Goal: Information Seeking & Learning: Get advice/opinions

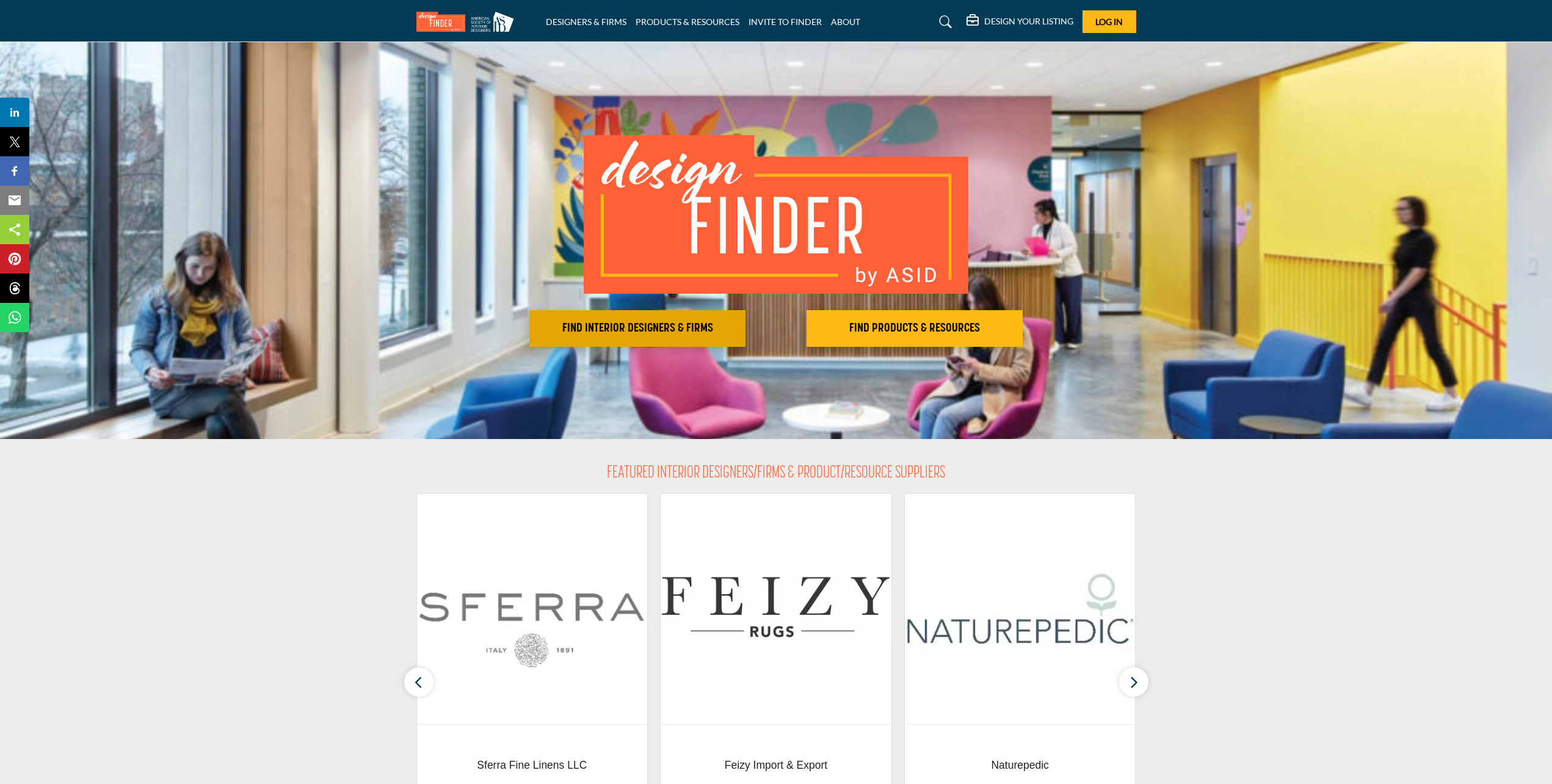
click at [644, 323] on h2 "FIND INTERIOR DESIGNERS & FIRMS" at bounding box center [637, 328] width 209 height 14
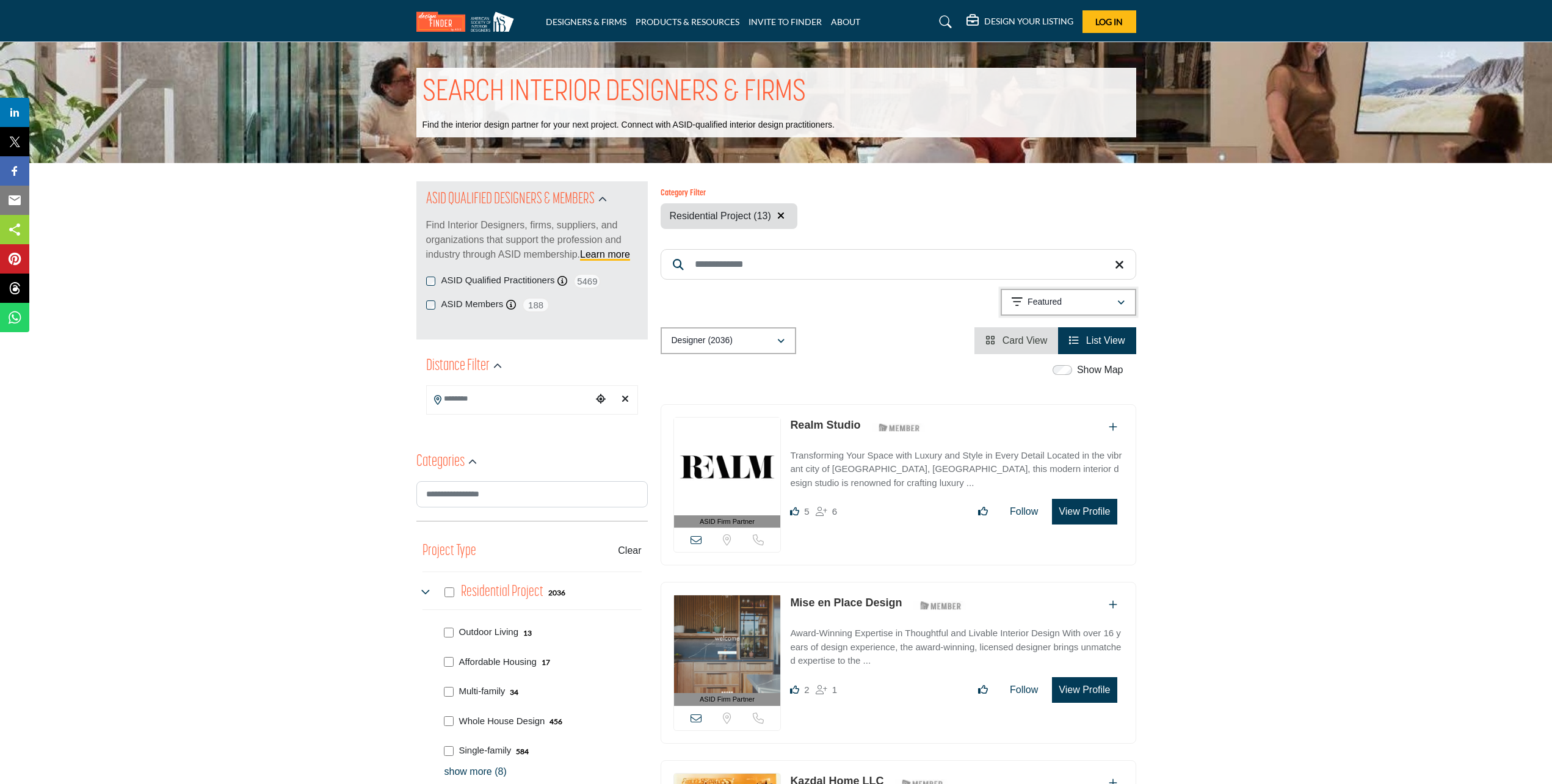
click at [1035, 297] on p "Featured" at bounding box center [1044, 302] width 34 height 12
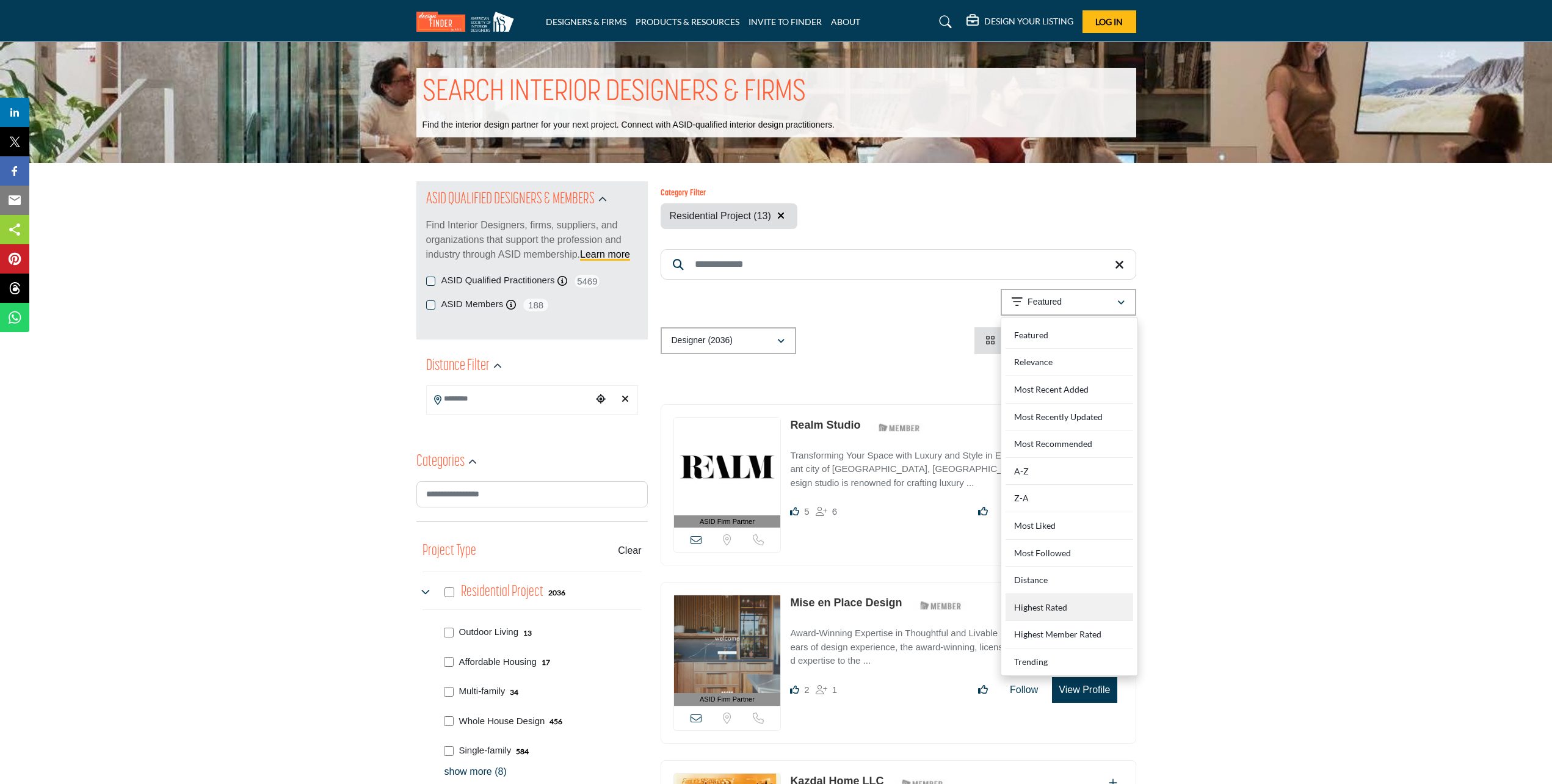
click at [1030, 605] on Rated "Highest Rated" at bounding box center [1069, 607] width 128 height 27
